Goal: Check status: Check status

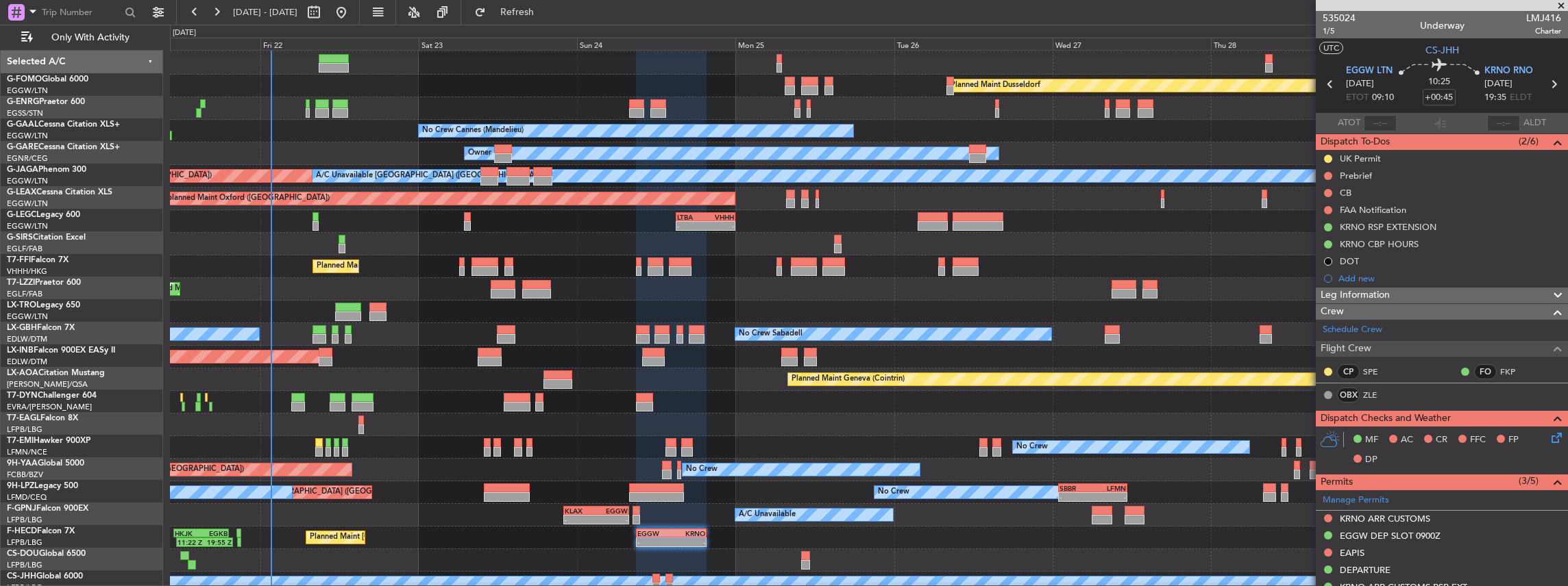
scroll to position [45, 0]
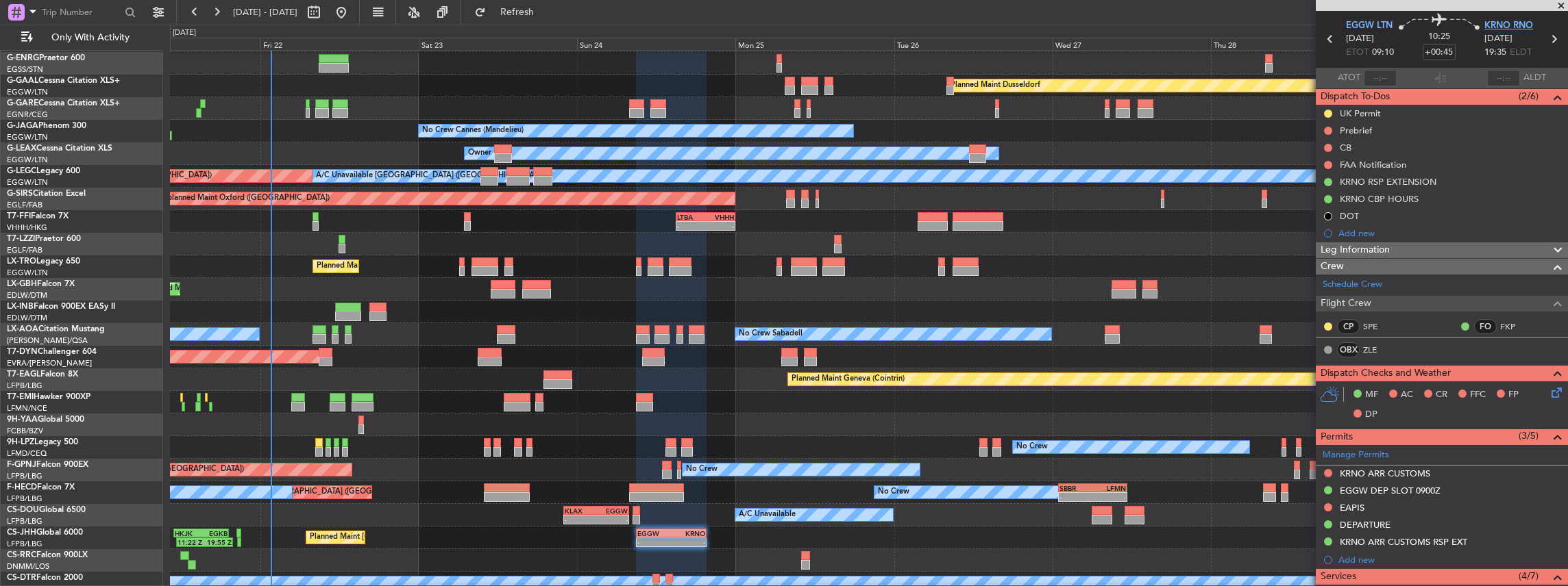
click at [1501, 27] on span "KRNO RNO" at bounding box center [1509, 26] width 48 height 14
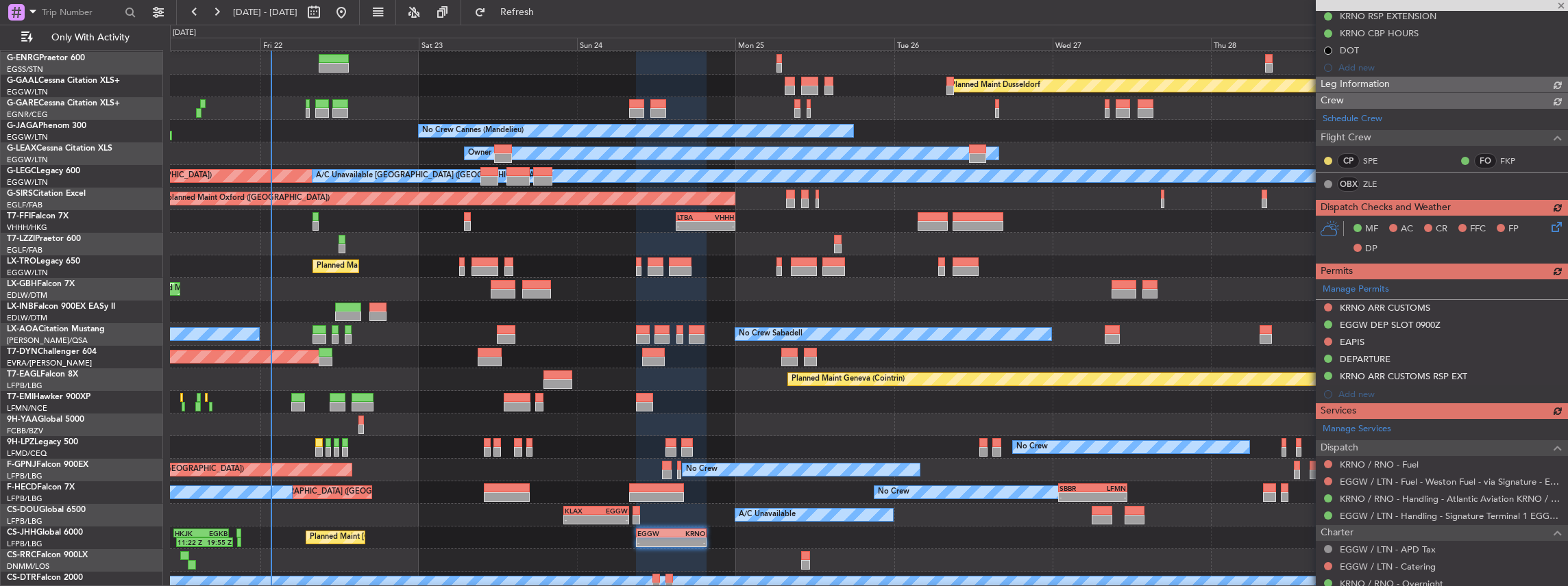
scroll to position [228, 0]
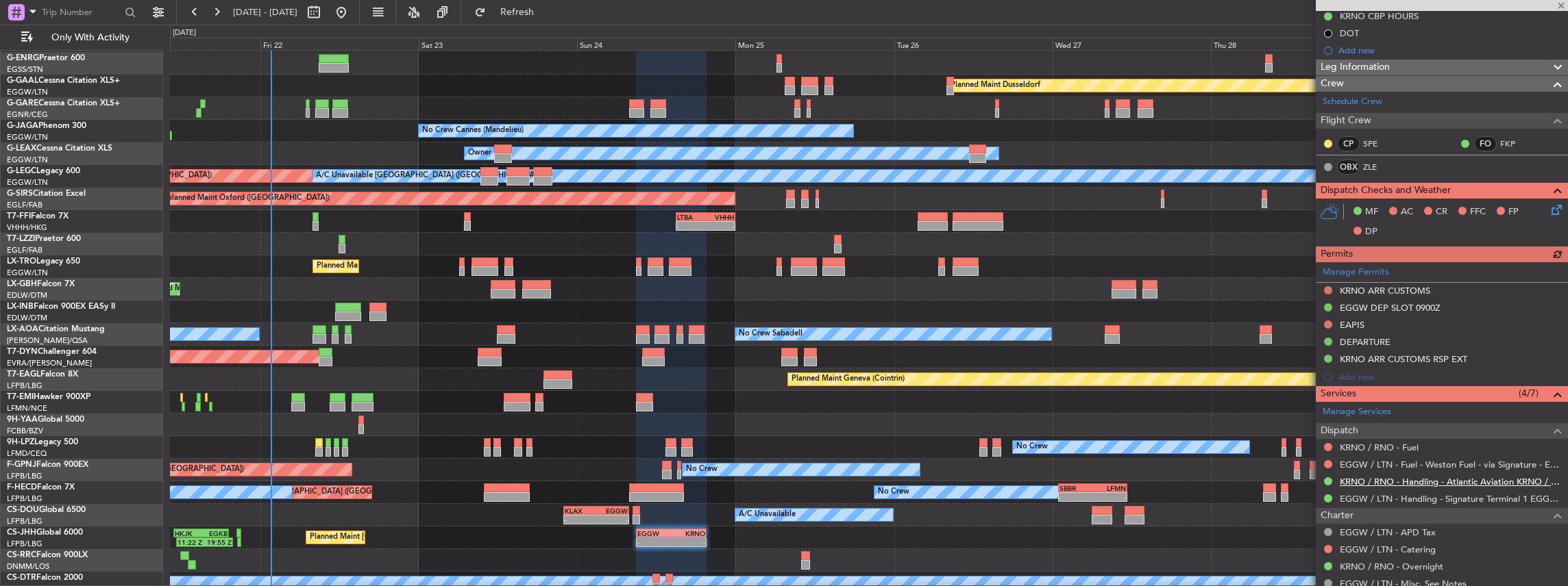
click at [1370, 481] on link "KRNO / RNO - Handling - Atlantic Aviation KRNO / RNO" at bounding box center [1450, 482] width 222 height 11
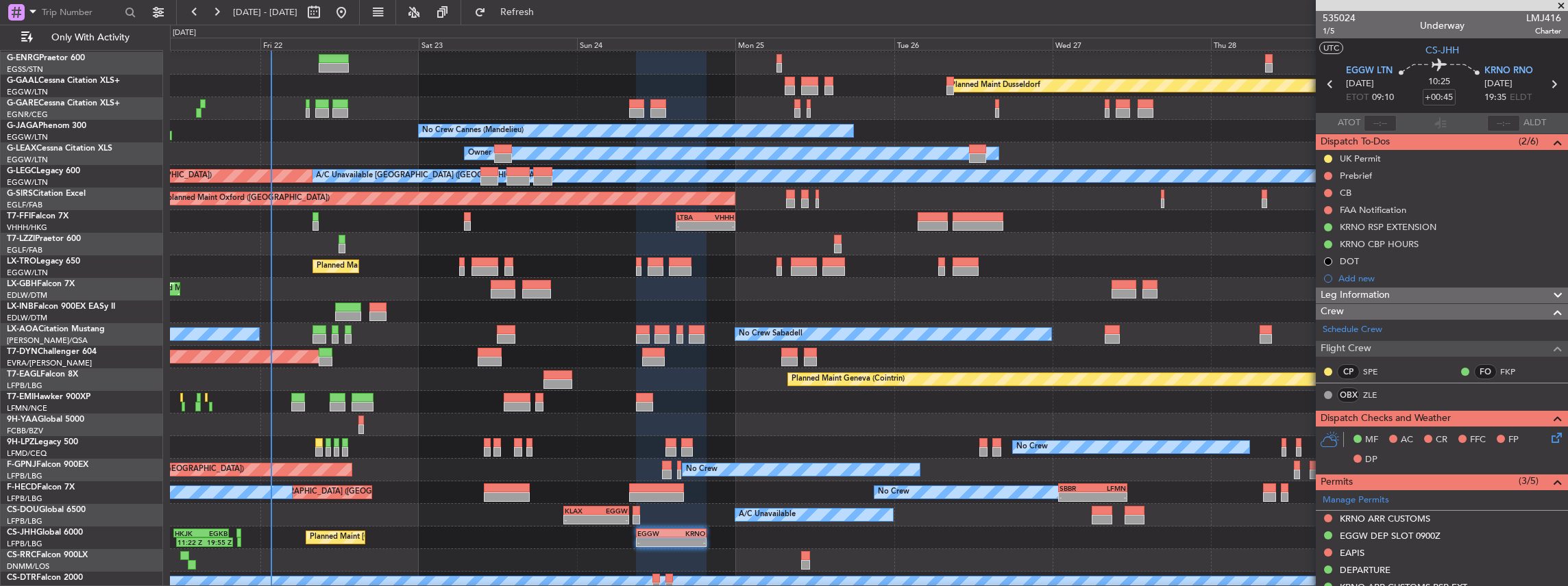
click at [1537, 16] on span "LMJ416" at bounding box center [1543, 18] width 35 height 14
copy span "LMJ416"
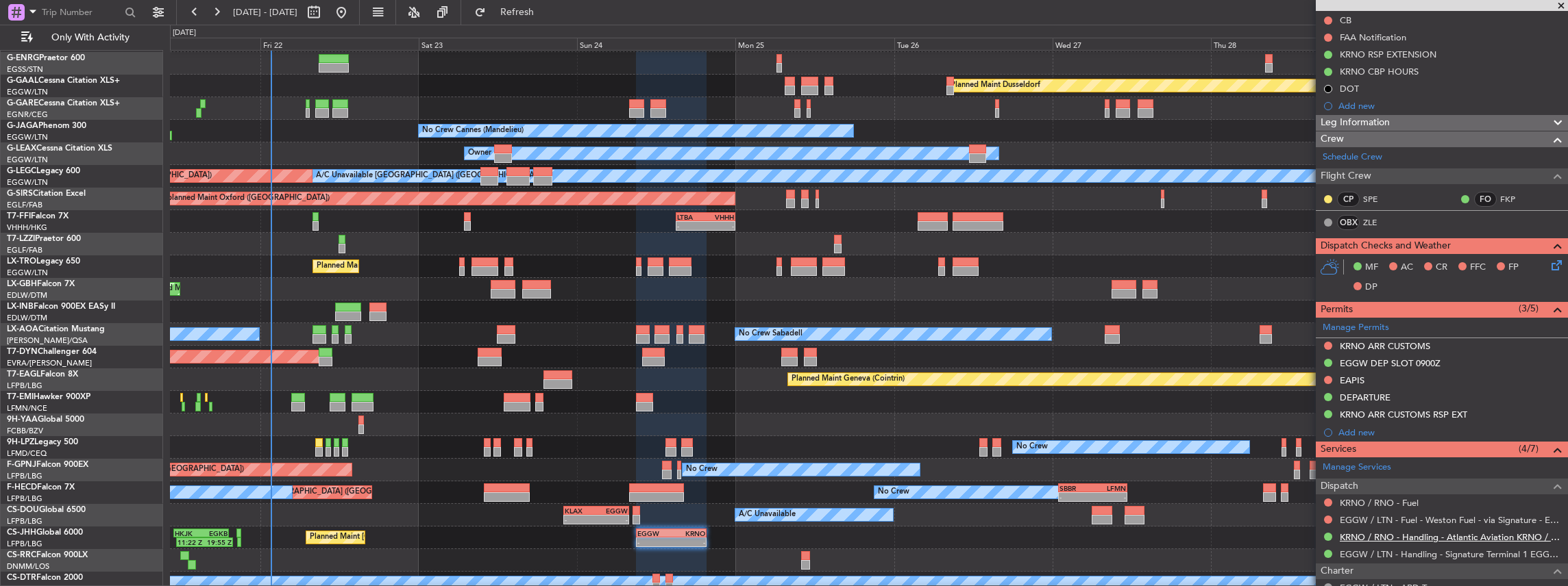
scroll to position [319, 0]
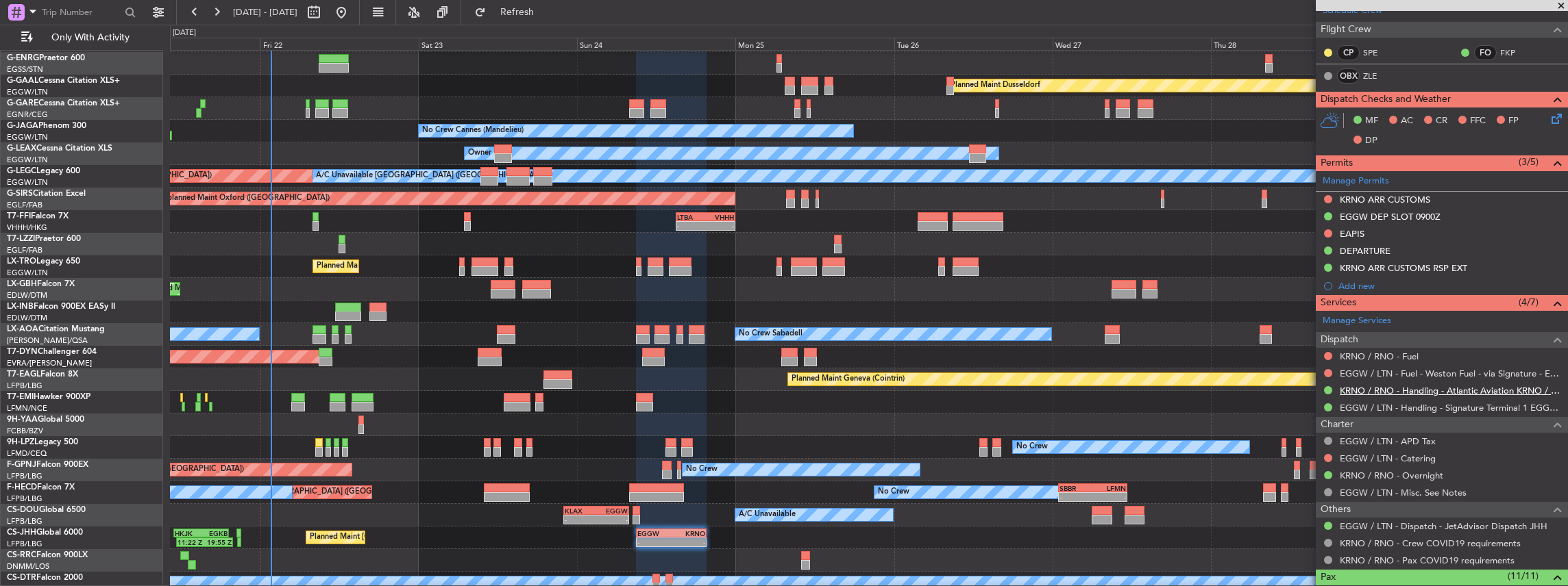
click at [1388, 390] on link "KRNO / RNO - Handling - Atlantic Aviation KRNO / RNO" at bounding box center [1450, 391] width 222 height 11
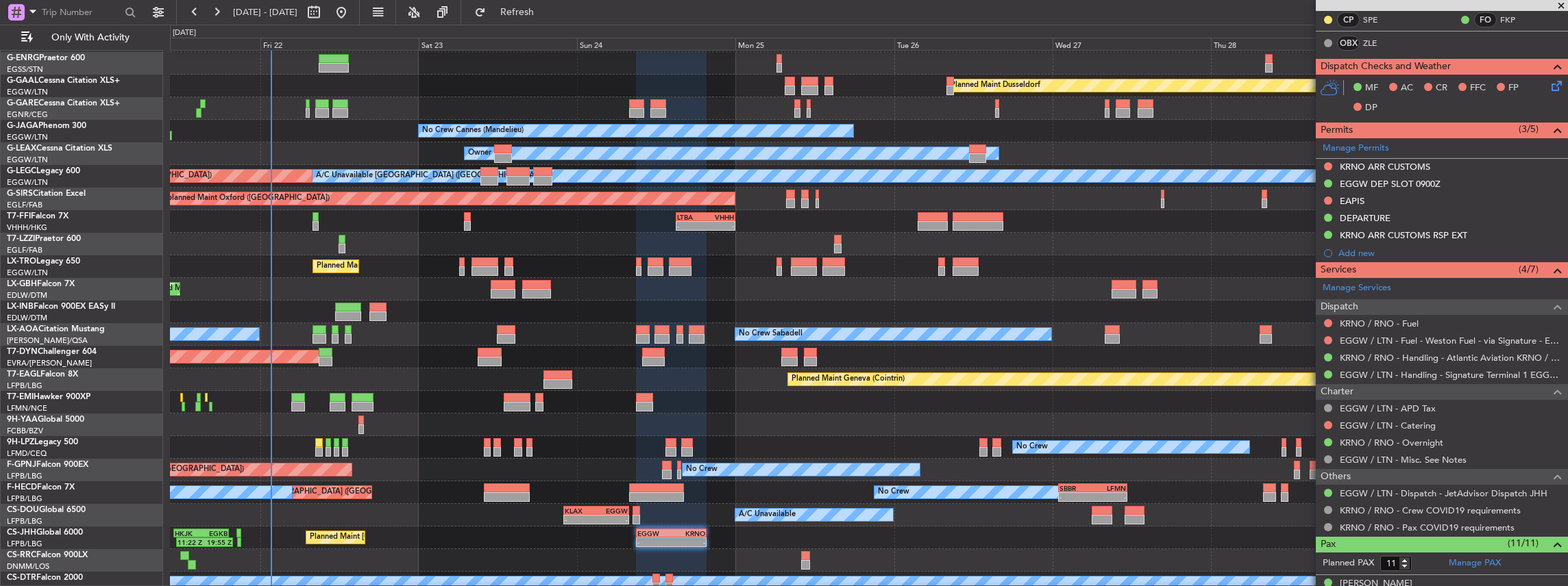
scroll to position [365, 0]
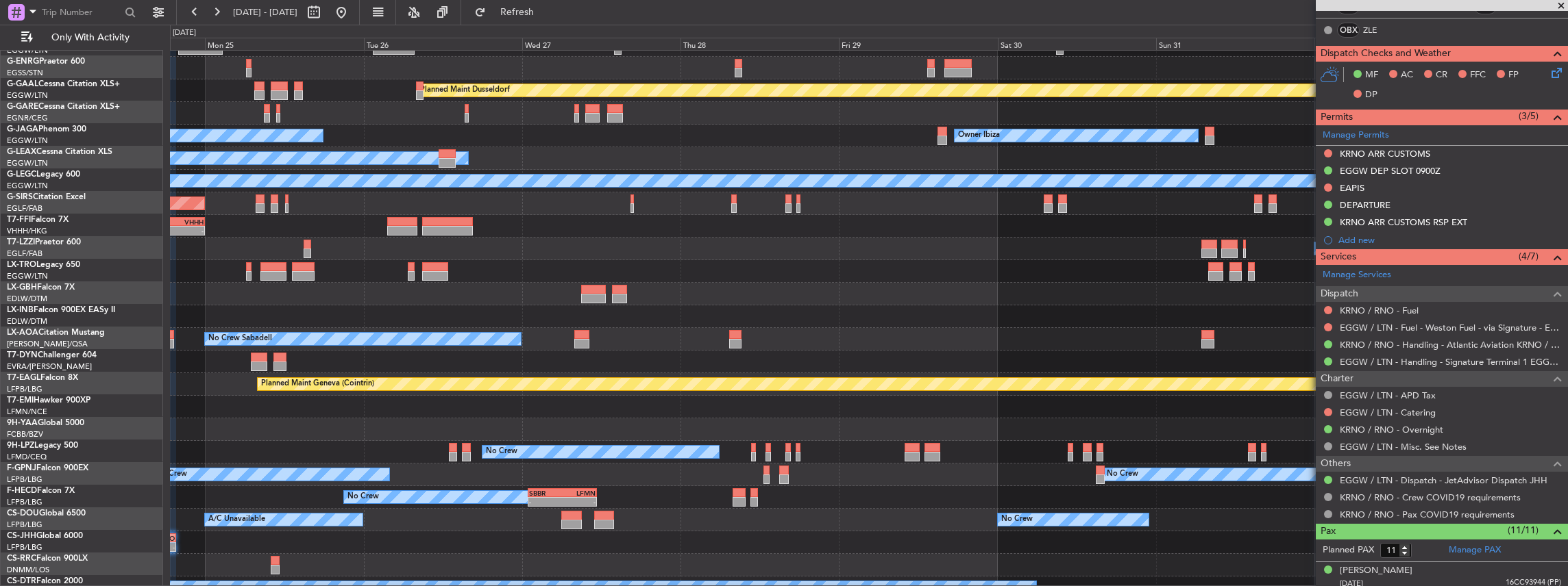
click at [675, 487] on div "No Crew - - SBBR 01:00 Z LFMN 11:25 Z Planned Maint [GEOGRAPHIC_DATA] ([GEOGRAP…" at bounding box center [869, 498] width 1398 height 23
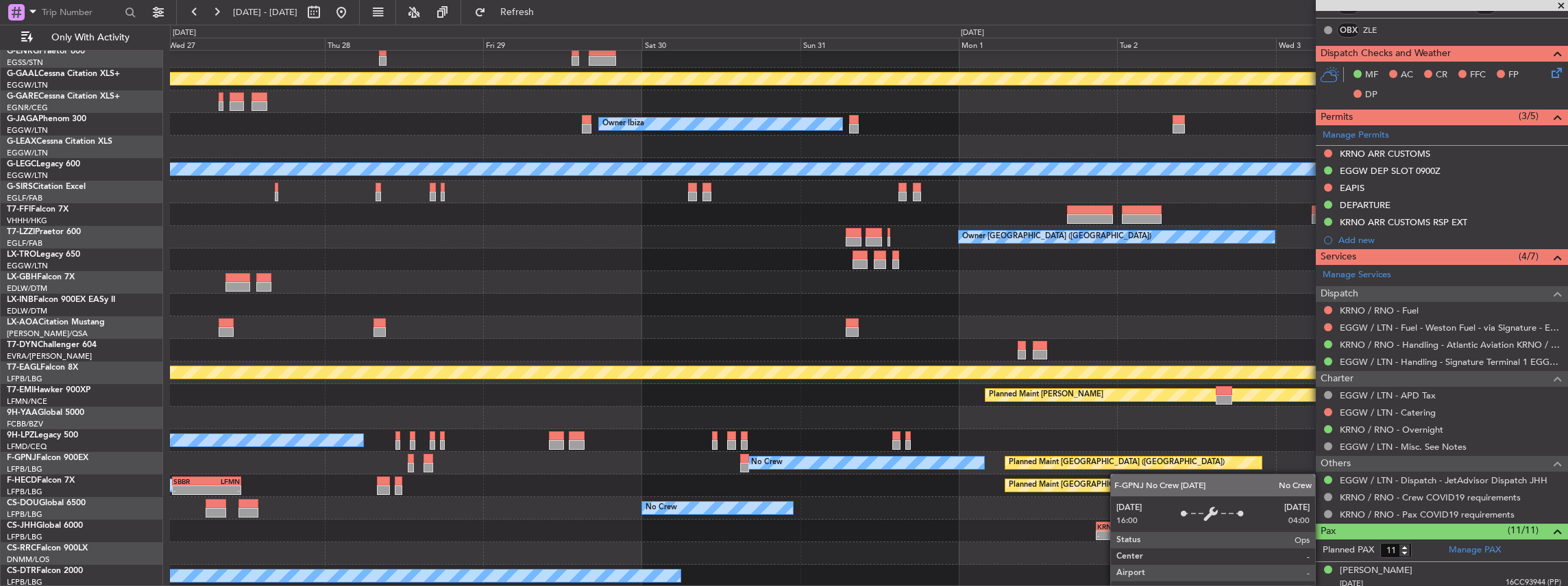
click at [789, 461] on div "No Crew Planned Maint [GEOGRAPHIC_DATA] ([GEOGRAPHIC_DATA]) No Crew No Crew" at bounding box center [869, 464] width 1398 height 23
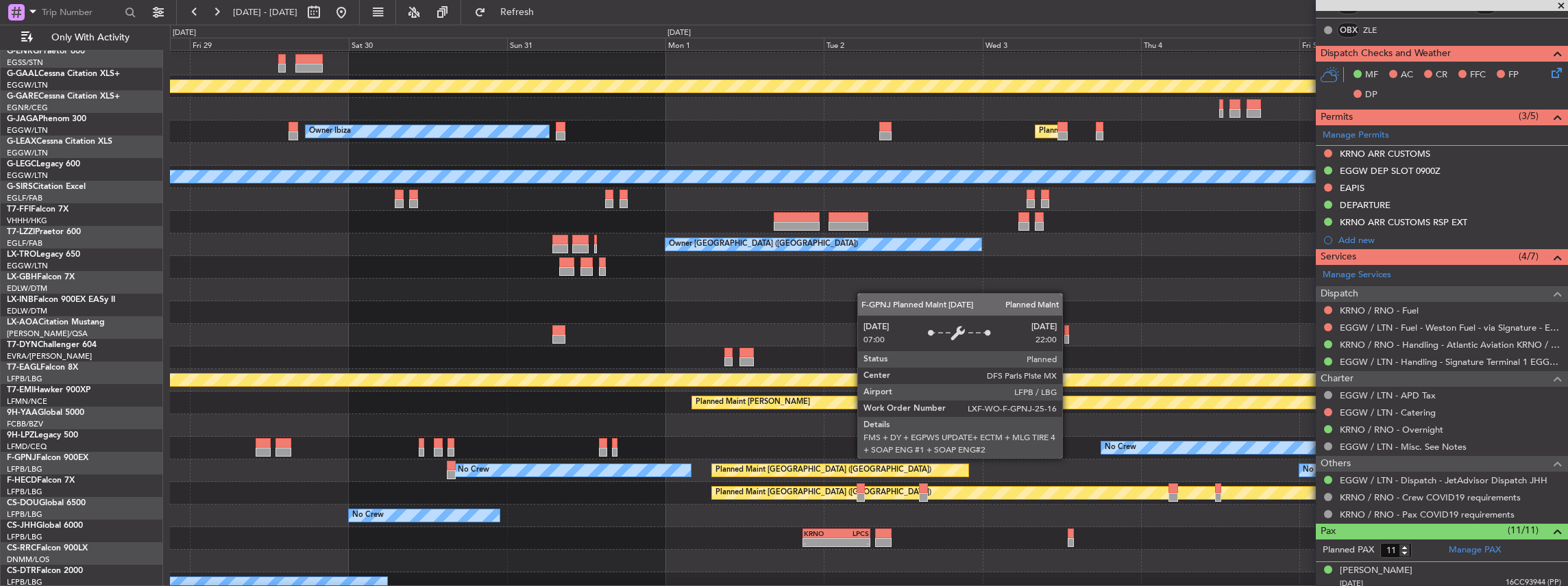
scroll to position [43, 0]
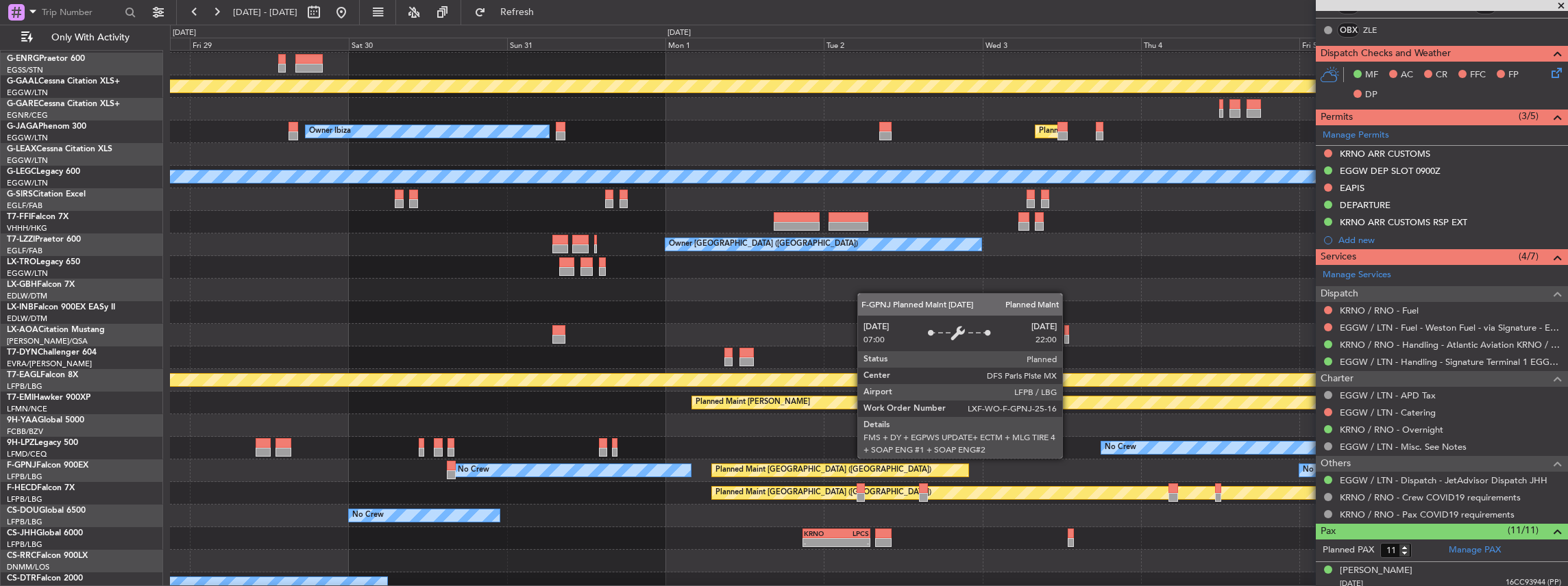
click at [814, 464] on div "Planned Maint [GEOGRAPHIC_DATA] ([GEOGRAPHIC_DATA])" at bounding box center [823, 470] width 216 height 21
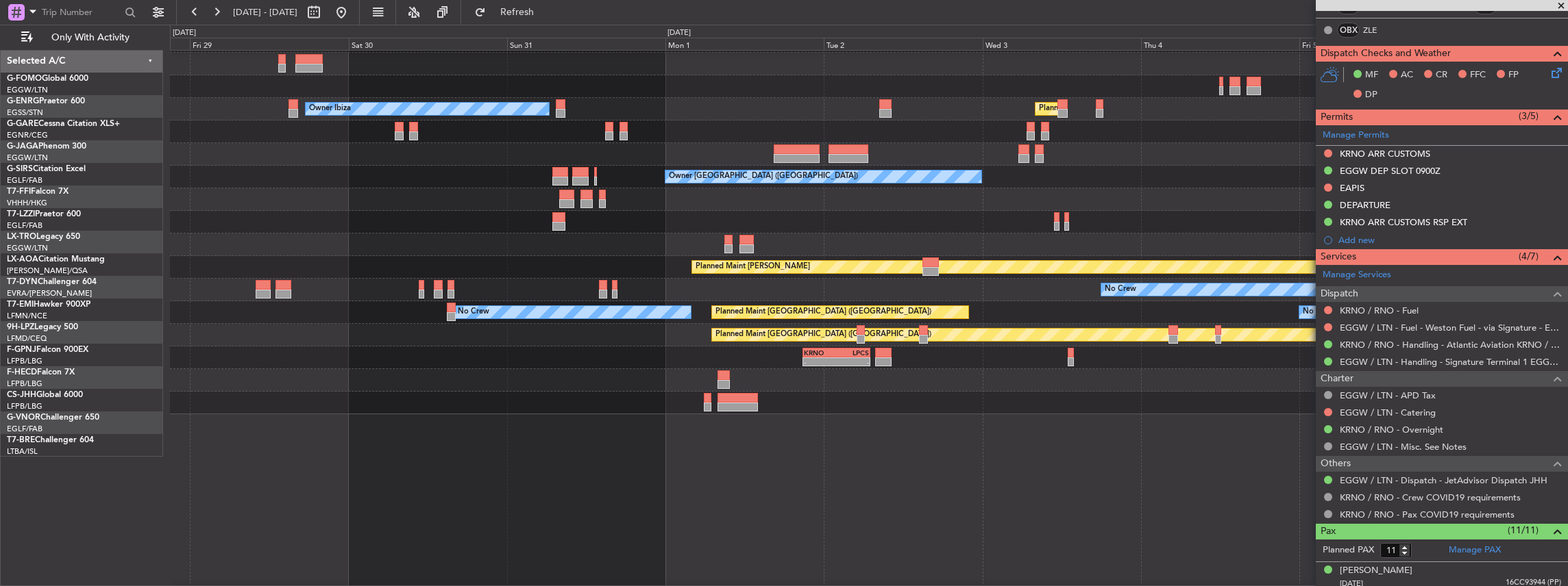
scroll to position [0, 0]
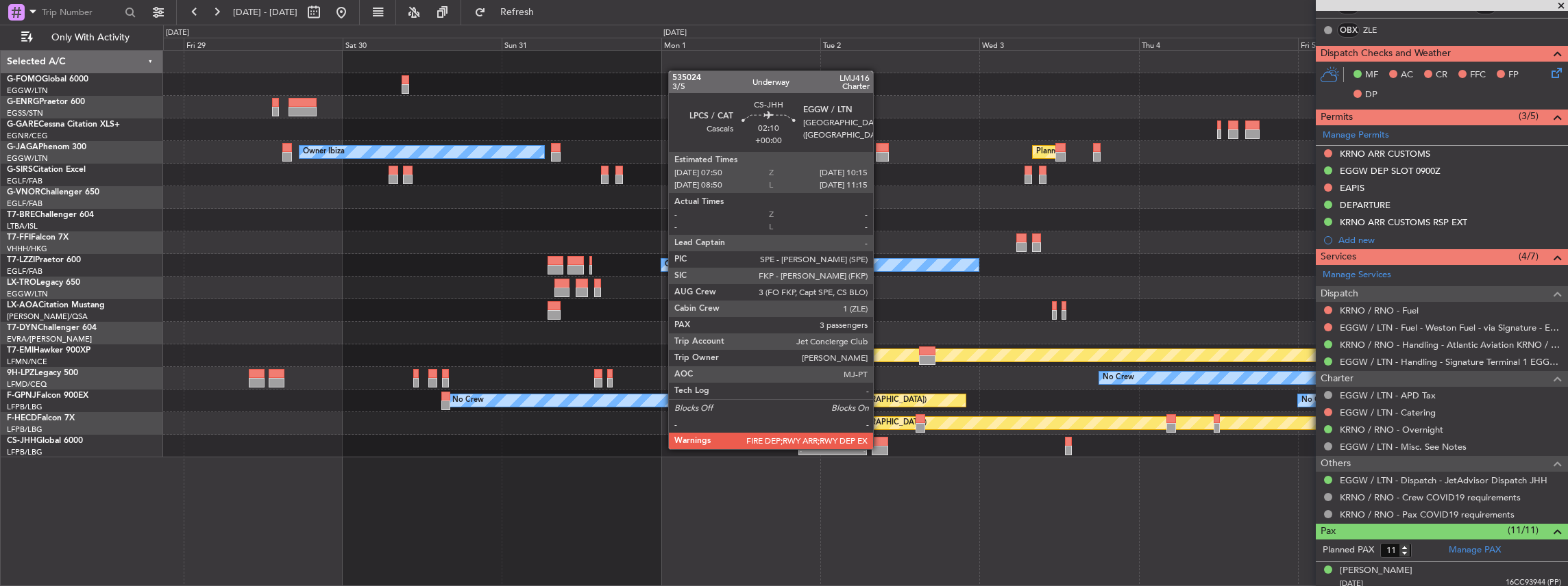
click at [879, 448] on div at bounding box center [880, 450] width 16 height 9
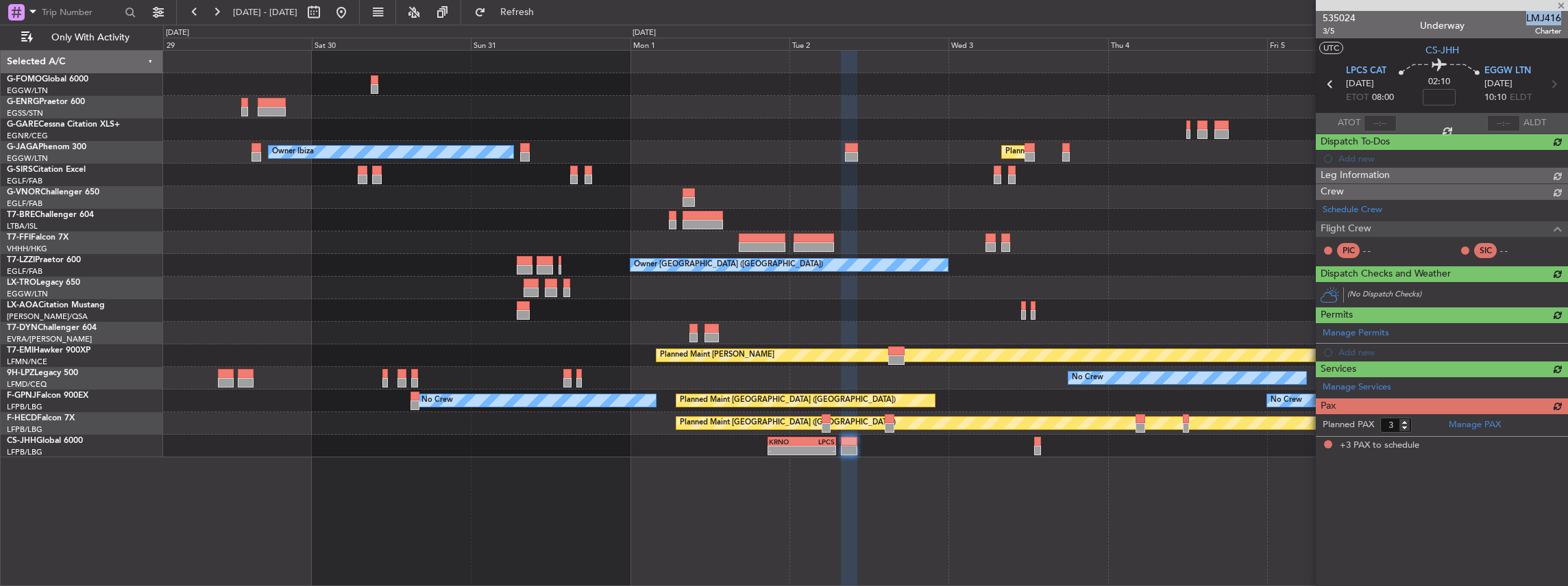
click at [1148, 446] on div "- - KRNO 20:50 Z LPCS 07:05 Z" at bounding box center [866, 446] width 1405 height 23
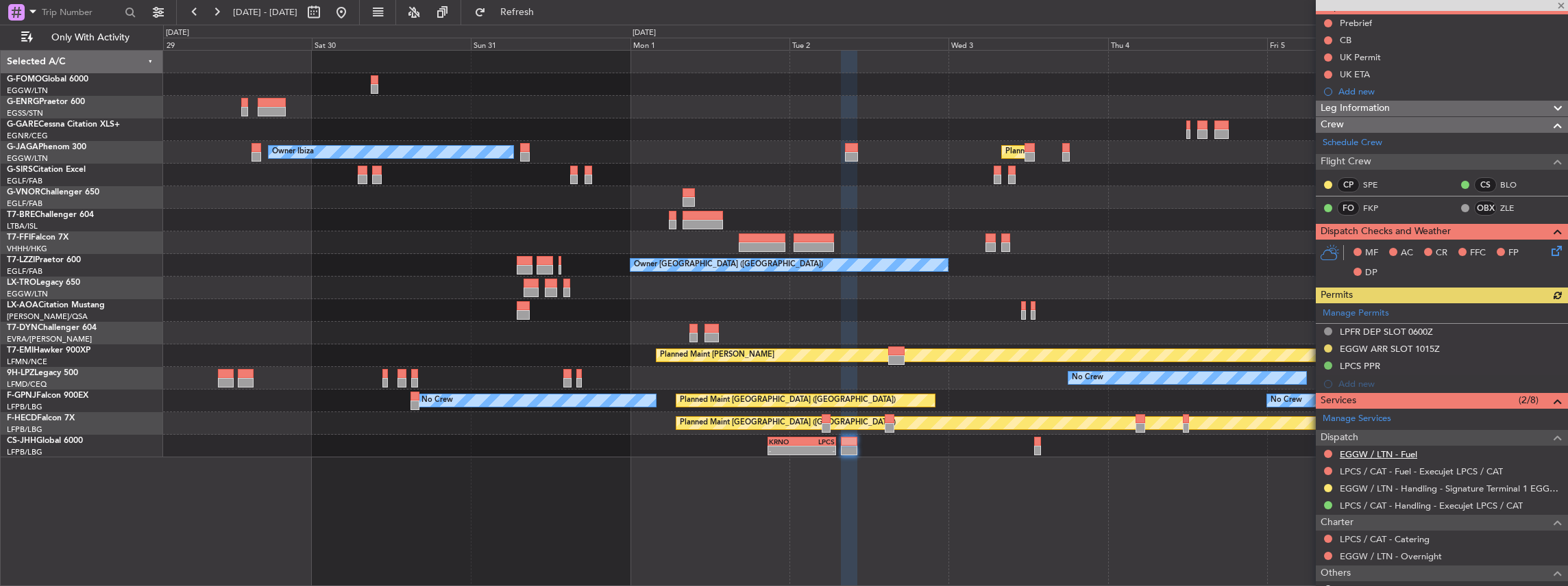
scroll to position [137, 0]
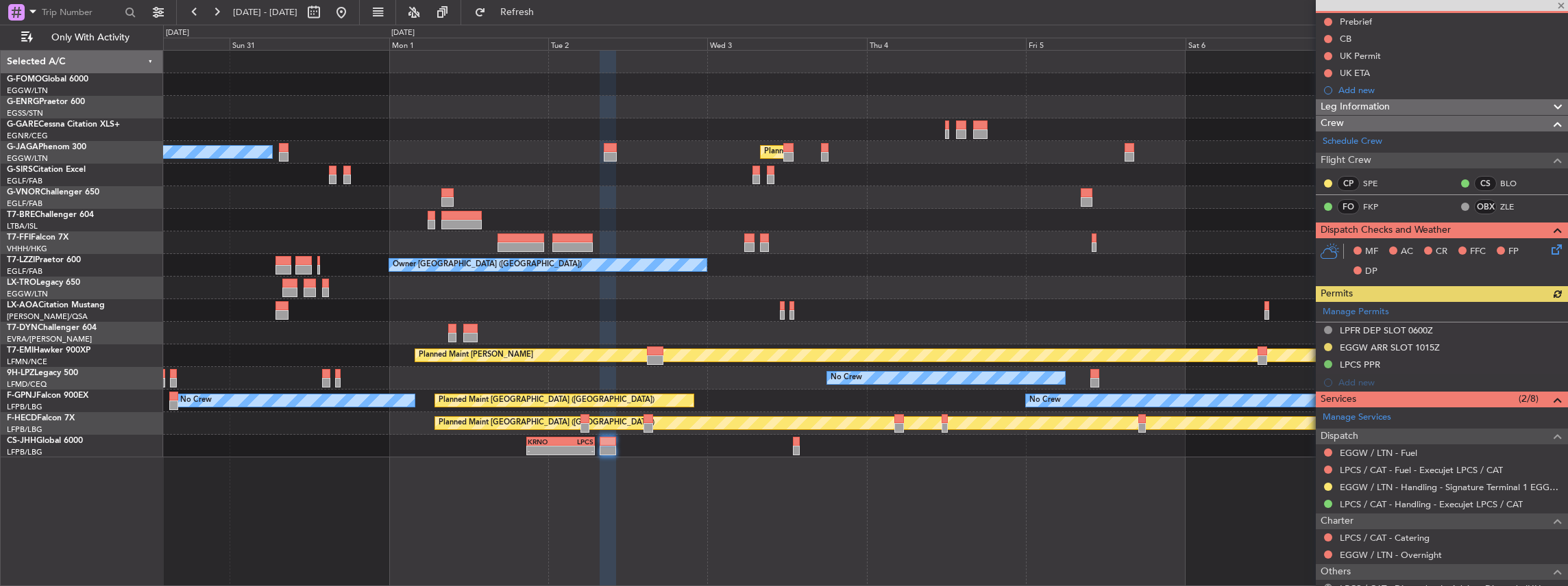
click at [806, 481] on div "Planned Maint [GEOGRAPHIC_DATA] ([GEOGRAPHIC_DATA]) Owner Ibiza - - [PERSON_NAM…" at bounding box center [866, 318] width 1406 height 537
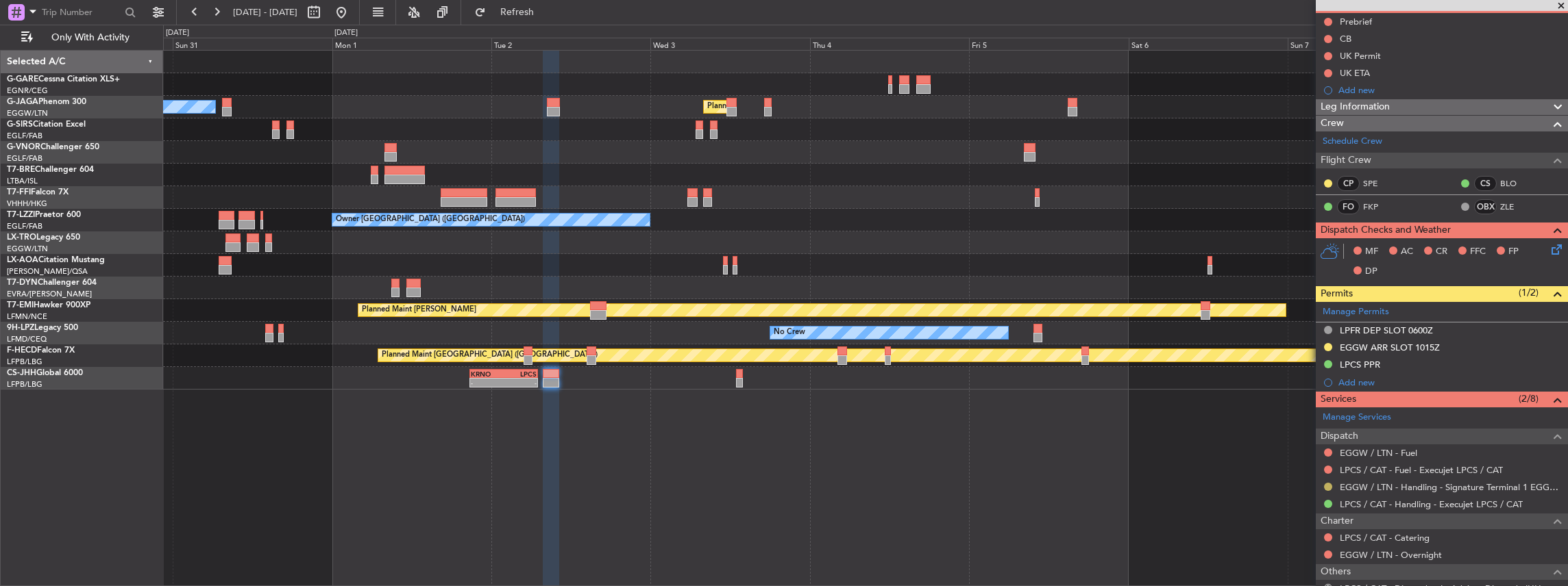
click at [1329, 484] on button at bounding box center [1328, 487] width 9 height 9
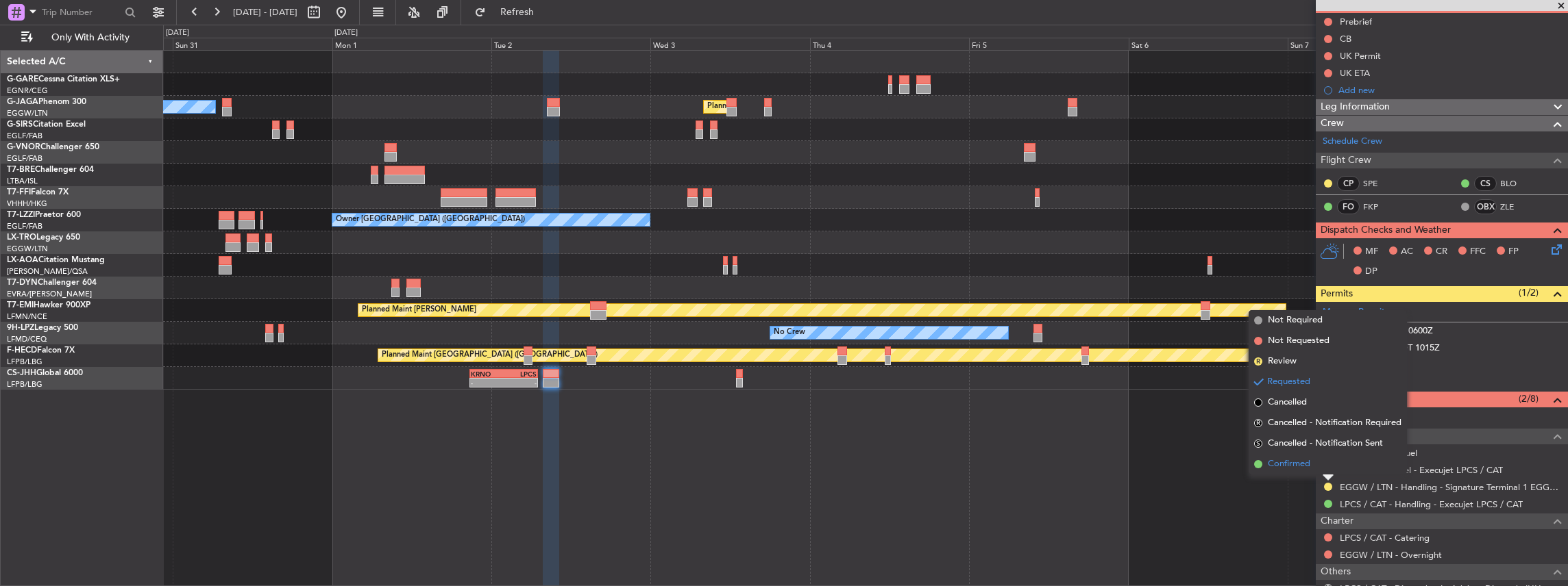
click at [1310, 461] on span "Confirmed" at bounding box center [1289, 464] width 43 height 14
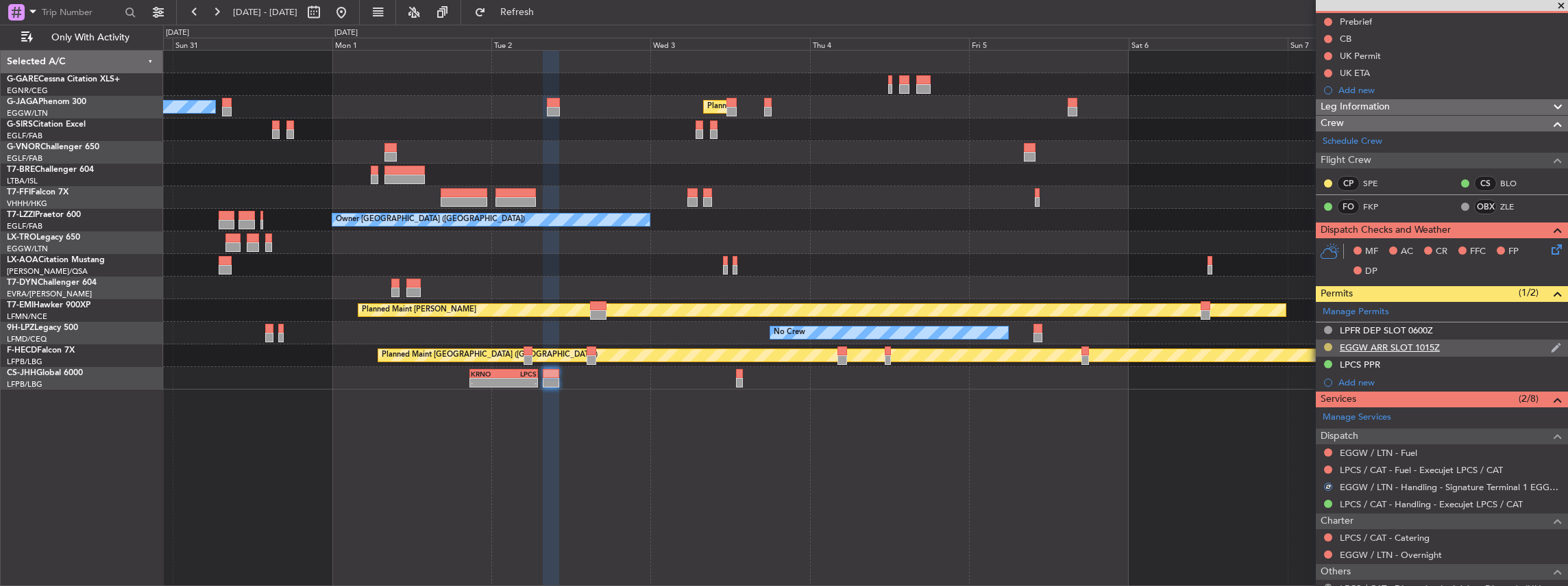
click at [1331, 345] on button at bounding box center [1328, 347] width 9 height 9
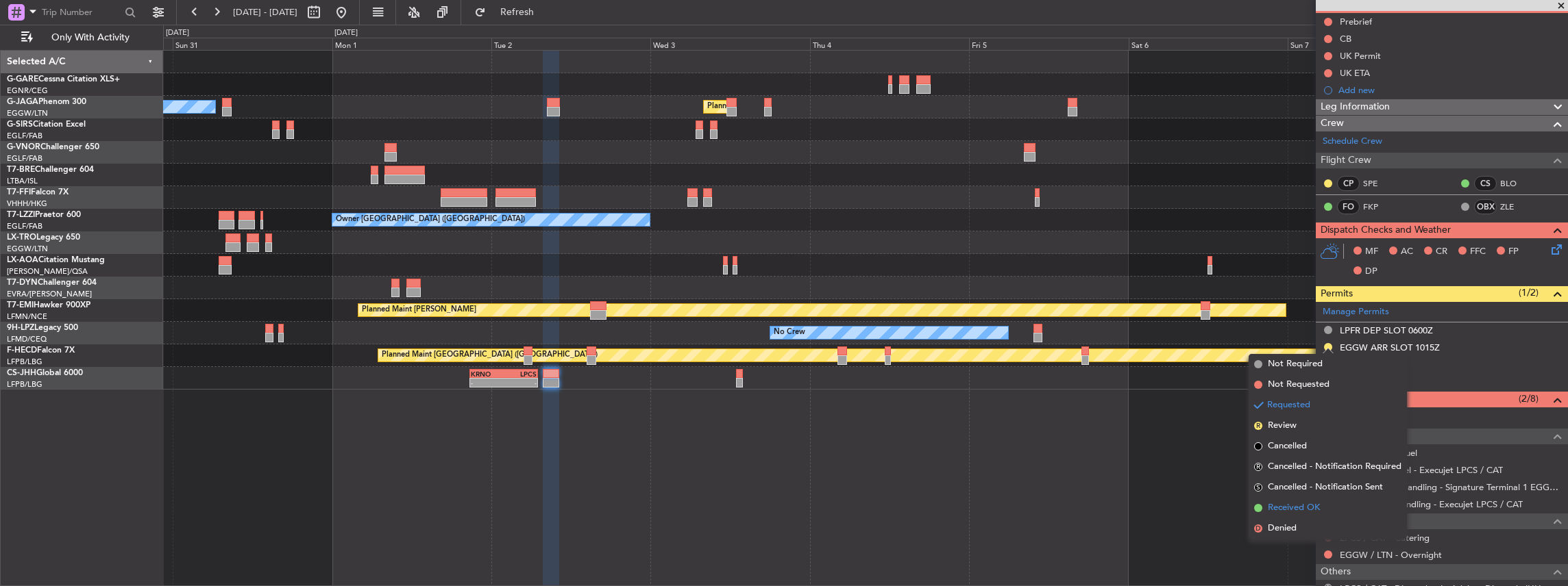
click at [1290, 513] on span "Received OK" at bounding box center [1294, 508] width 52 height 14
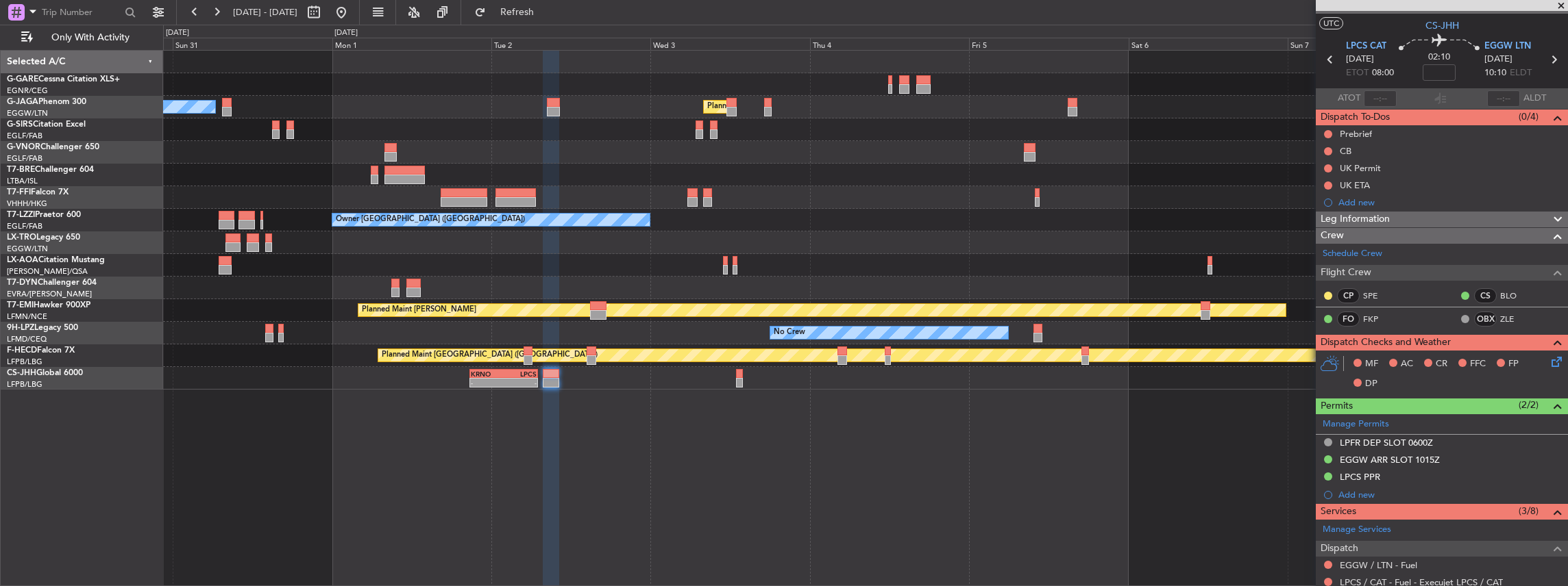
scroll to position [0, 0]
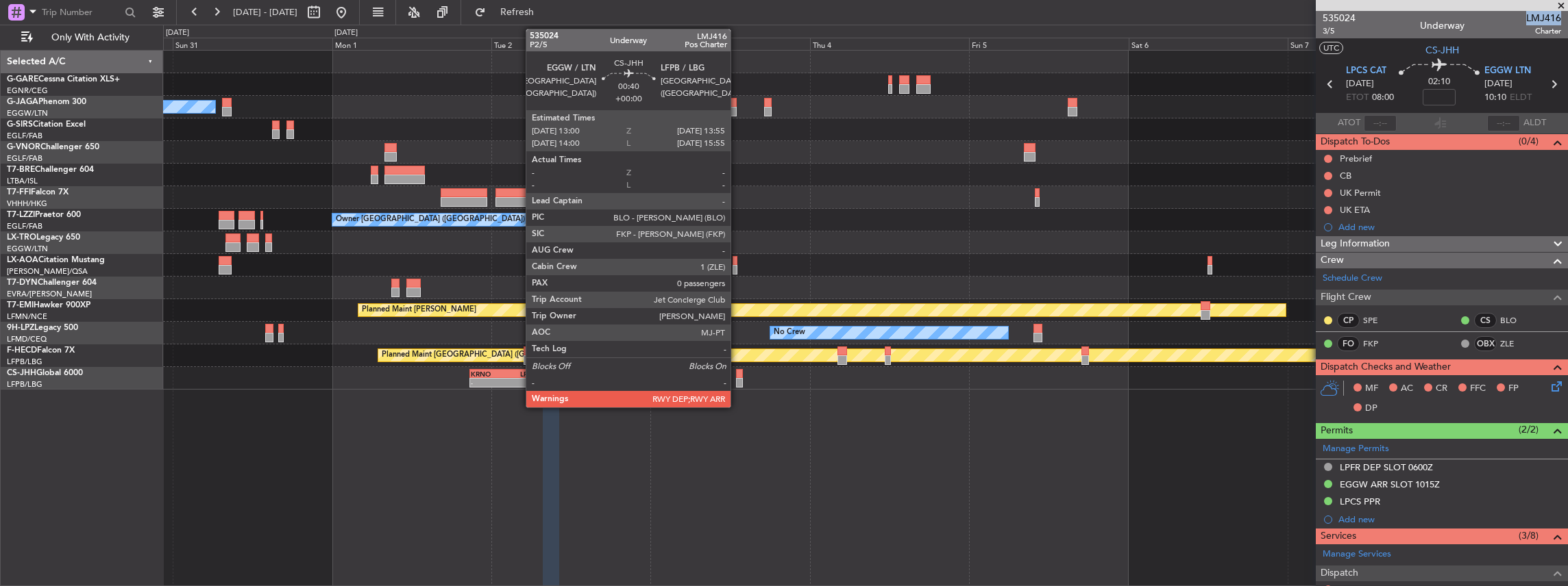
click at [737, 384] on div at bounding box center [739, 382] width 6 height 9
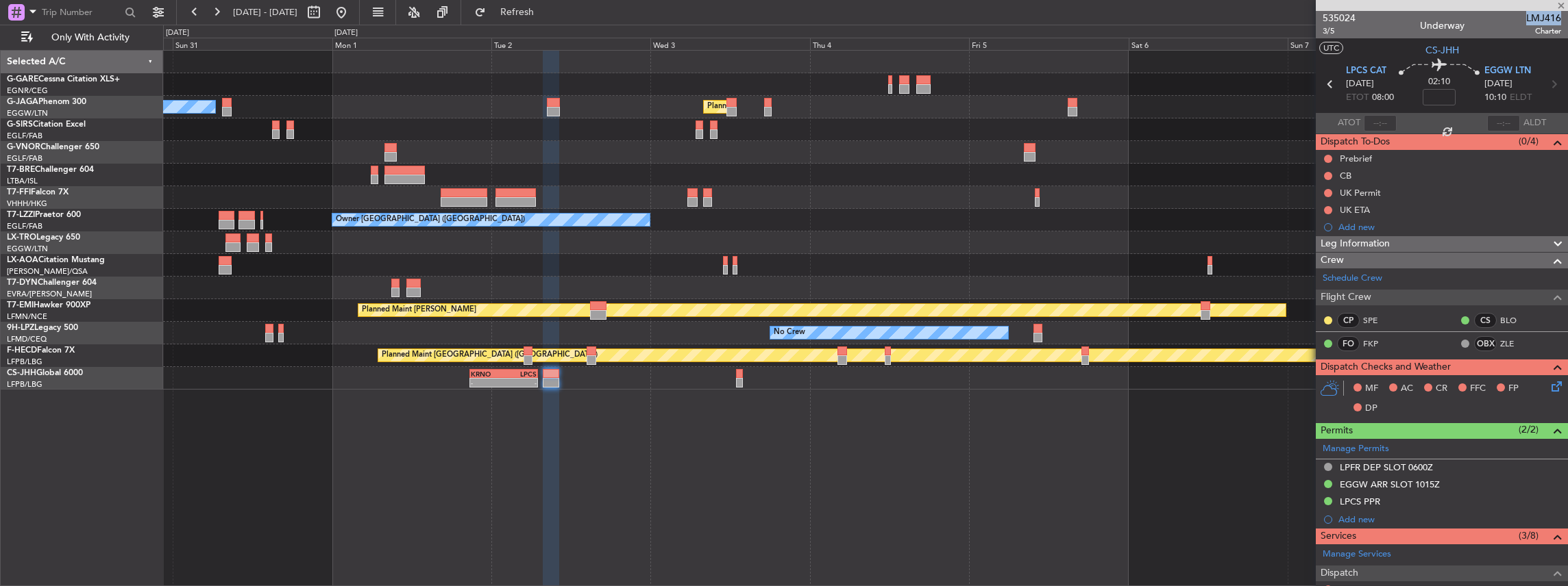
type input "0"
